Goal: Information Seeking & Learning: Stay updated

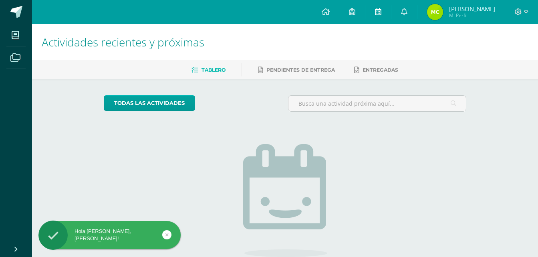
click at [386, 13] on link at bounding box center [378, 12] width 26 height 24
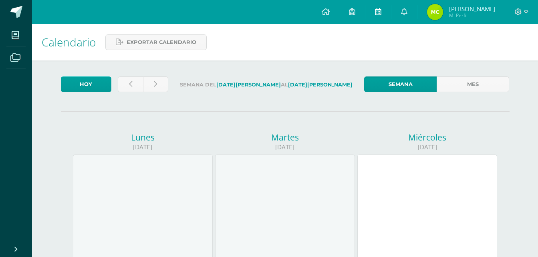
click at [378, 15] on span at bounding box center [378, 12] width 6 height 9
click at [407, 14] on icon at bounding box center [404, 11] width 6 height 7
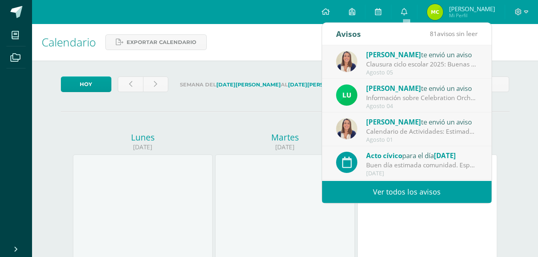
click at [406, 168] on div "Buen día estimada comunidad. Esperamos que se encuentren bien. Los invitamos a …" at bounding box center [421, 165] width 111 height 9
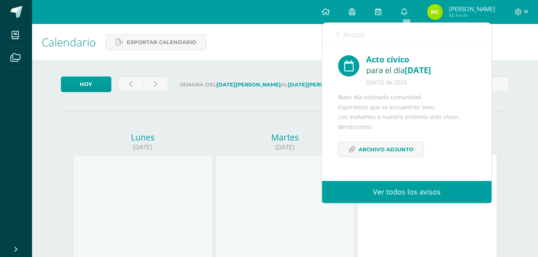
click at [340, 30] on link "Avisos" at bounding box center [350, 34] width 29 height 23
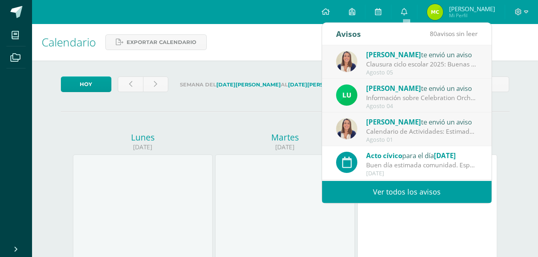
click at [399, 70] on div "Agosto 05" at bounding box center [421, 72] width 111 height 7
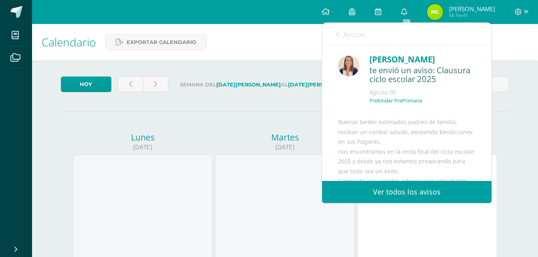
click at [339, 22] on div "Avisos 79 avisos sin leer Avisos Ana Ruiz te envió un aviso Clausura ciclo esco…" at bounding box center [407, 112] width 170 height 181
click at [338, 33] on icon at bounding box center [337, 34] width 3 height 6
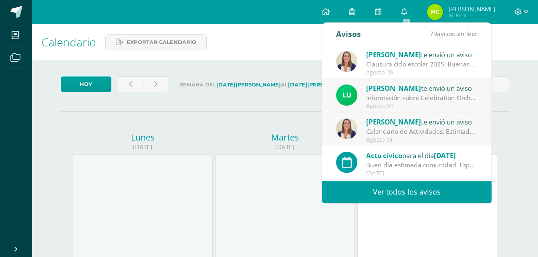
click at [418, 95] on div "Información sobre Celebration Orchestra: Buen día estimada comunidad educativa …" at bounding box center [421, 97] width 111 height 9
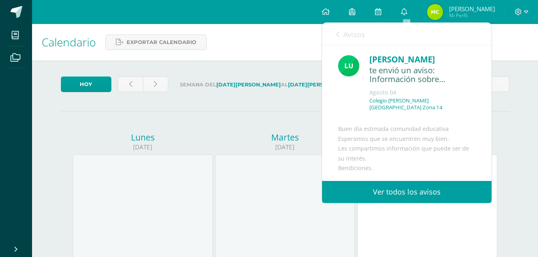
click at [337, 31] on icon at bounding box center [337, 34] width 3 height 6
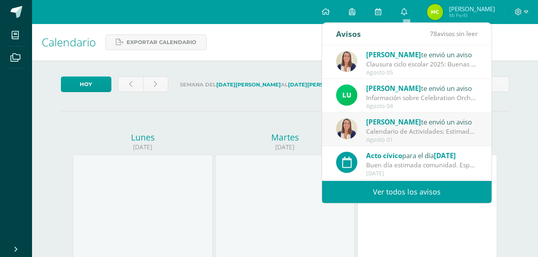
click at [416, 135] on div "Calendario de Actividades: Estimados padres de familia reciban un cordial salud…" at bounding box center [421, 131] width 111 height 9
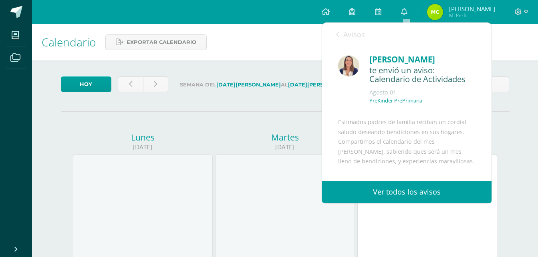
click at [342, 38] on link "Avisos" at bounding box center [350, 34] width 29 height 23
